Goal: Find specific page/section: Find specific page/section

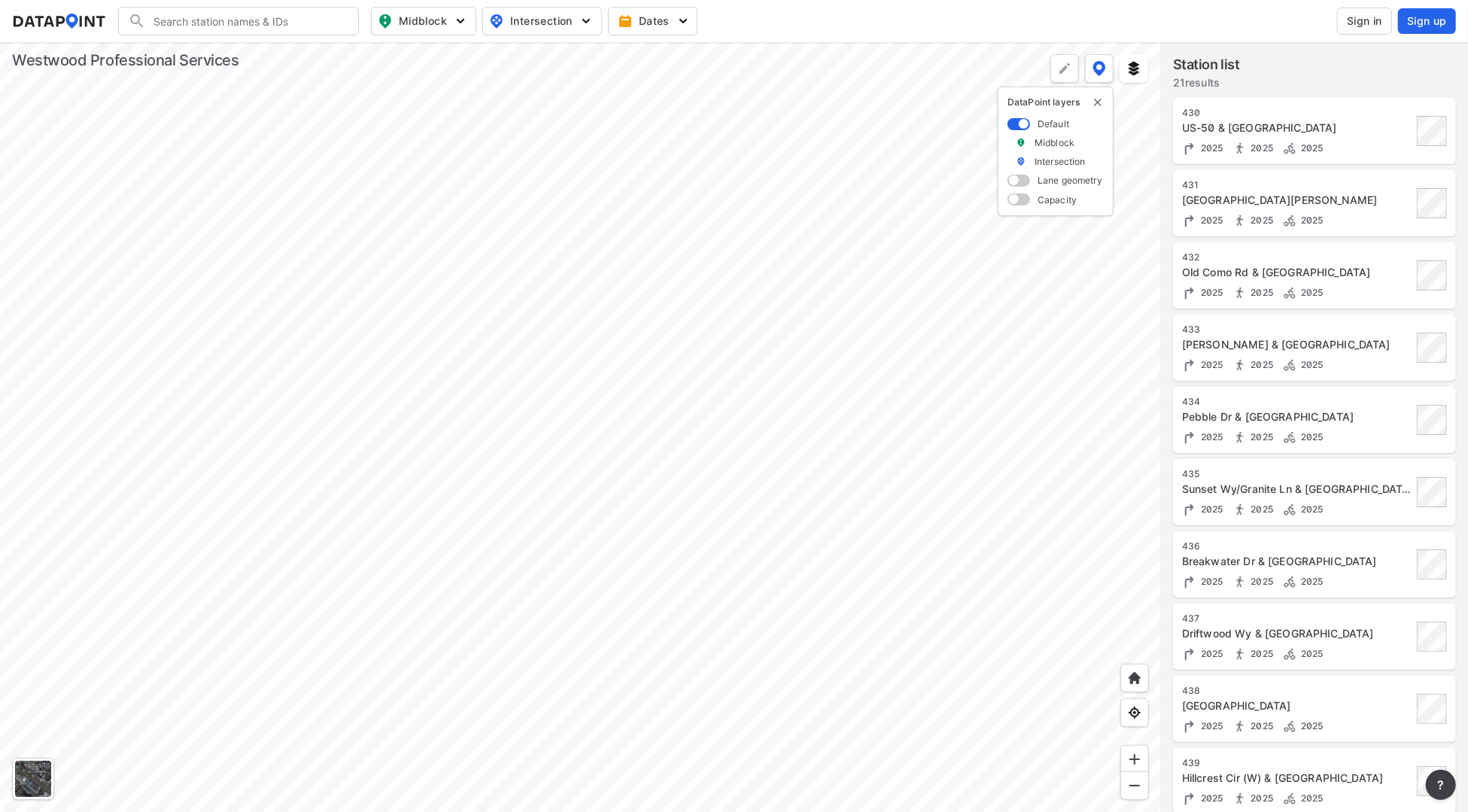
click at [270, 482] on div at bounding box center [581, 426] width 1161 height 769
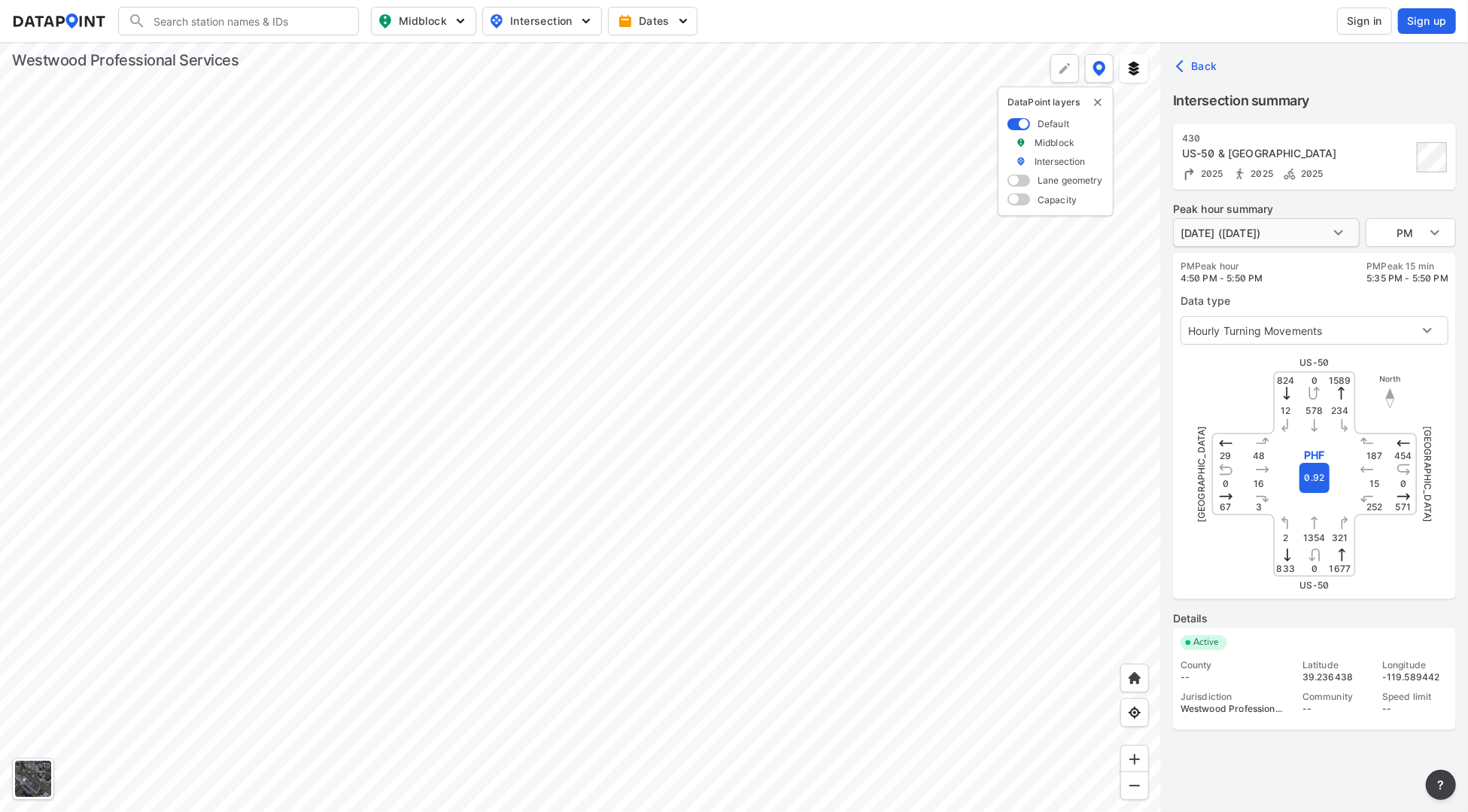
click at [1295, 235] on body "Search Please enter a search term. Midblock Intersection Dates Sign in Sign up …" at bounding box center [734, 406] width 1468 height 812
click at [1267, 235] on li "[DATE] ([DATE])" at bounding box center [1220, 232] width 93 height 29
click at [1432, 228] on body "Search Please enter a search term. Midblock Intersection Dates Sign in Sign up …" at bounding box center [734, 406] width 1468 height 812
click at [1432, 228] on li "PM" at bounding box center [1411, 232] width 90 height 29
click at [522, 349] on div at bounding box center [581, 426] width 1161 height 769
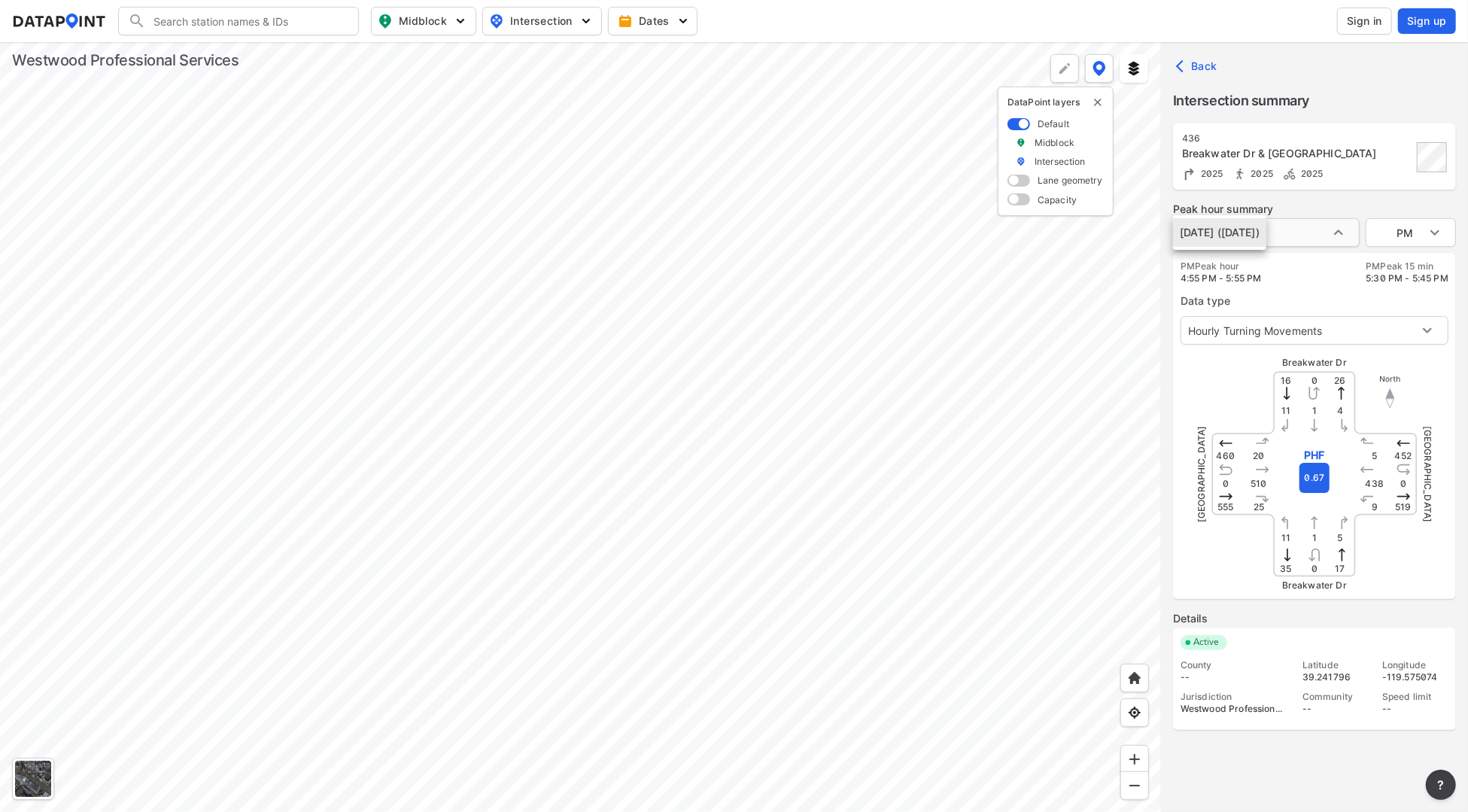
click at [1282, 227] on body "Search Please enter a search term. Midblock Intersection Dates Sign in Sign up …" at bounding box center [734, 406] width 1468 height 812
click at [1267, 227] on li "[DATE] ([DATE])" at bounding box center [1220, 232] width 93 height 29
click at [727, 381] on div at bounding box center [581, 426] width 1161 height 769
